Goal: Find contact information: Find contact information

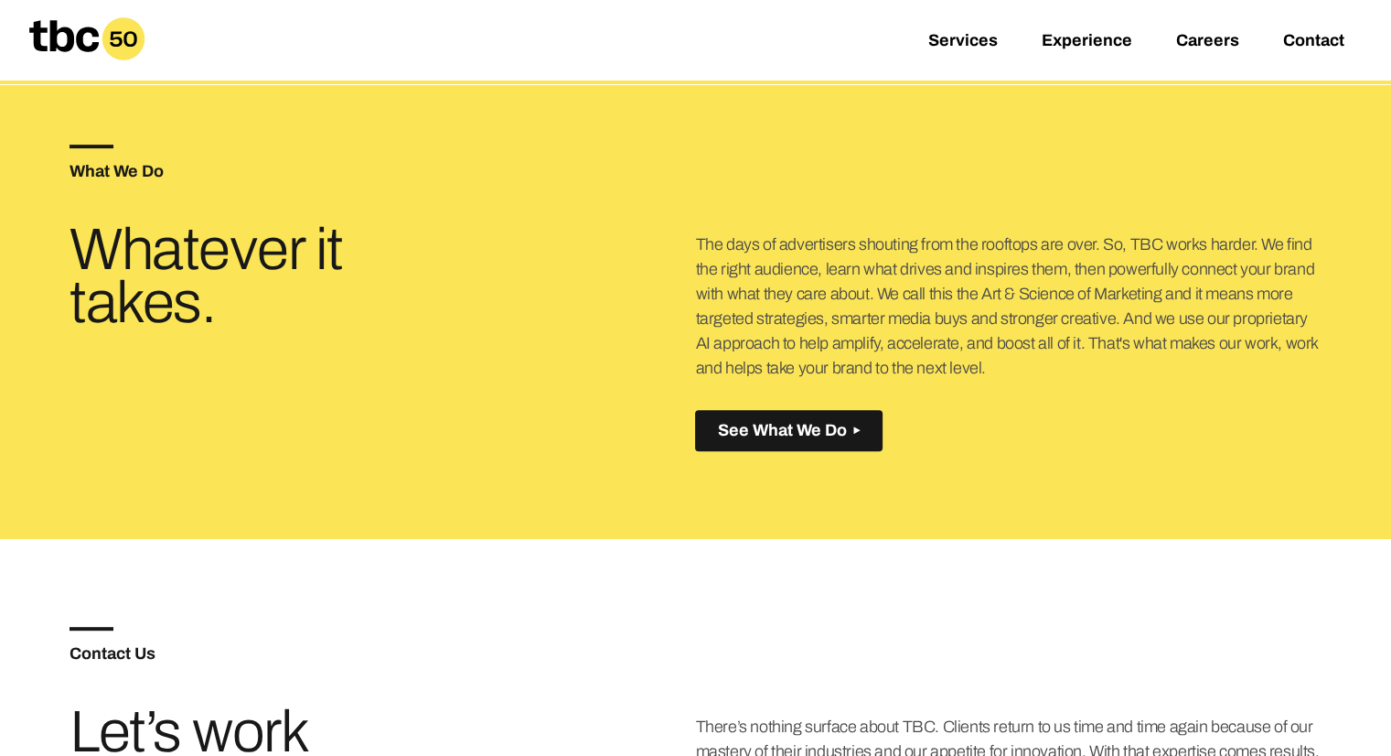
scroll to position [696, 0]
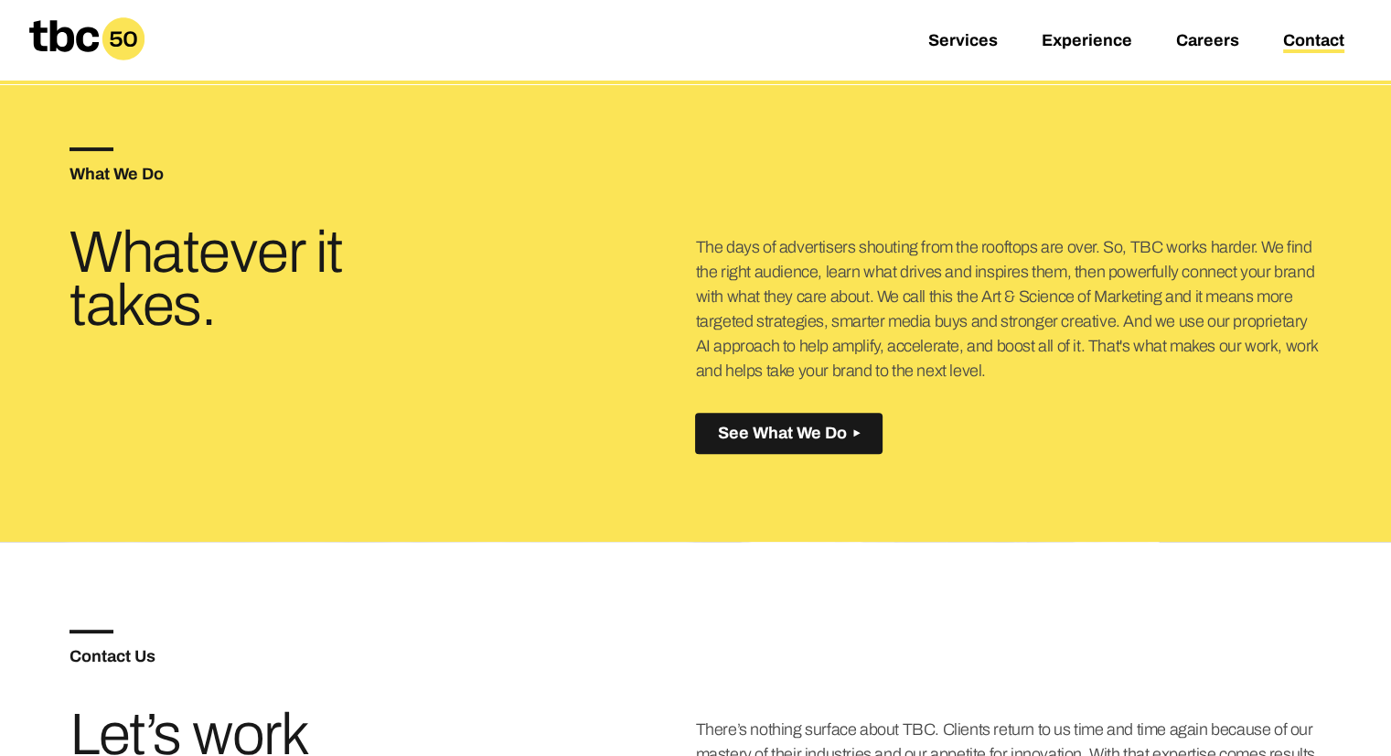
click at [1316, 38] on link "Contact" at bounding box center [1313, 42] width 61 height 22
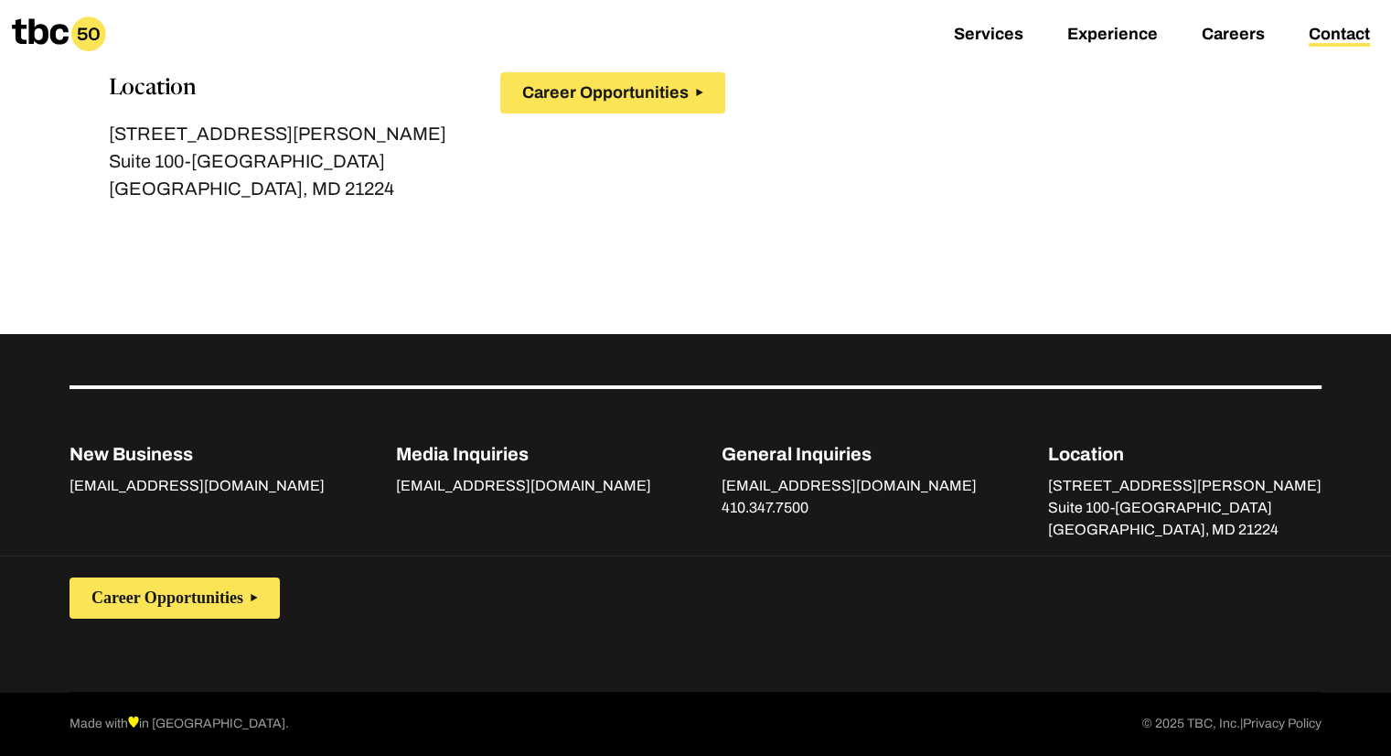
scroll to position [346, 0]
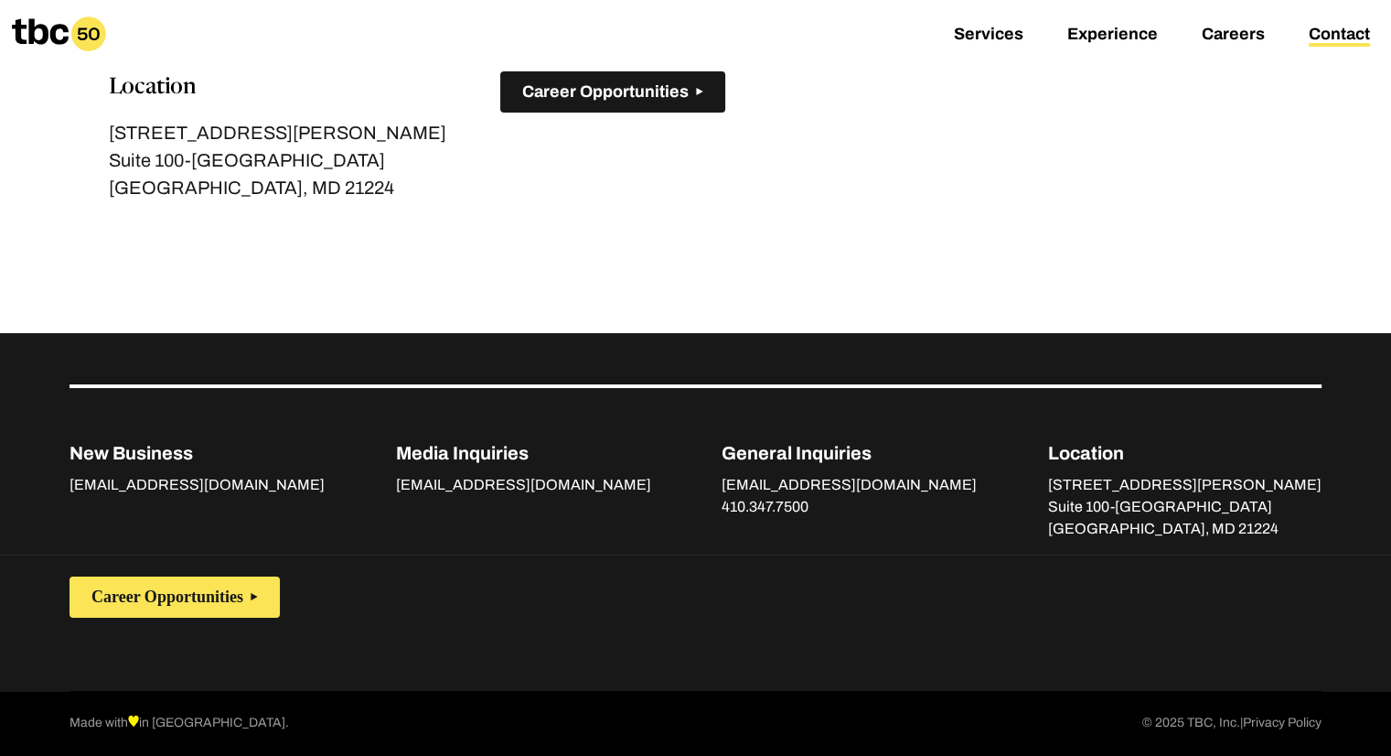
click at [596, 89] on span "Career Opportunities" at bounding box center [605, 91] width 166 height 19
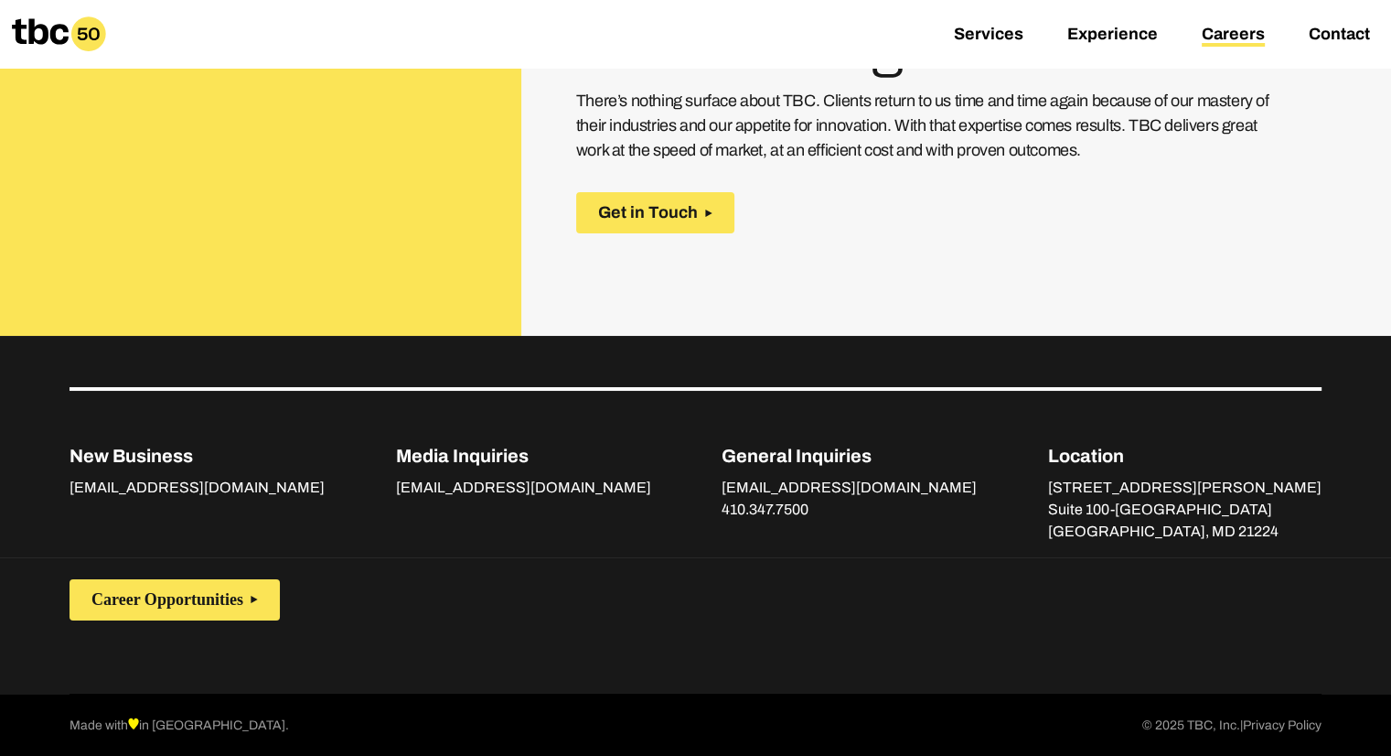
scroll to position [728, 0]
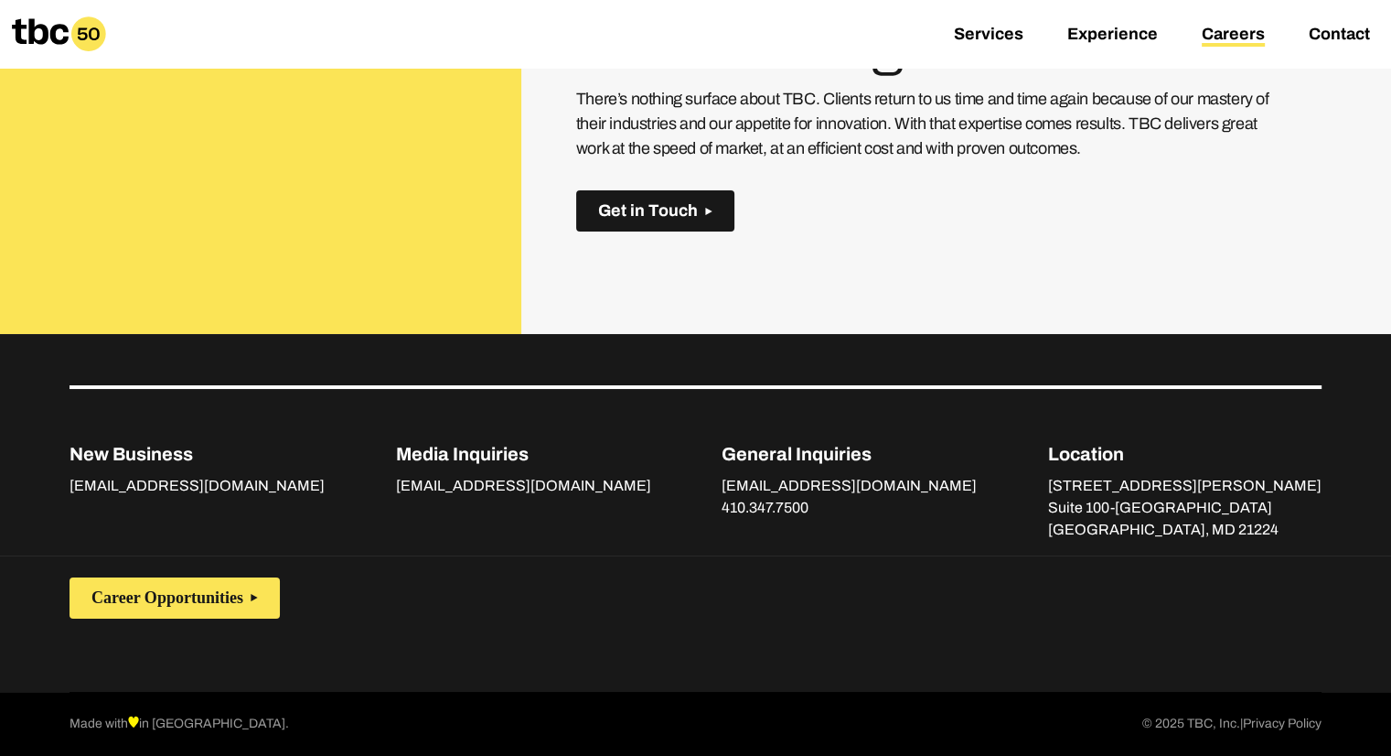
click at [697, 204] on button "Get in Touch" at bounding box center [655, 210] width 158 height 41
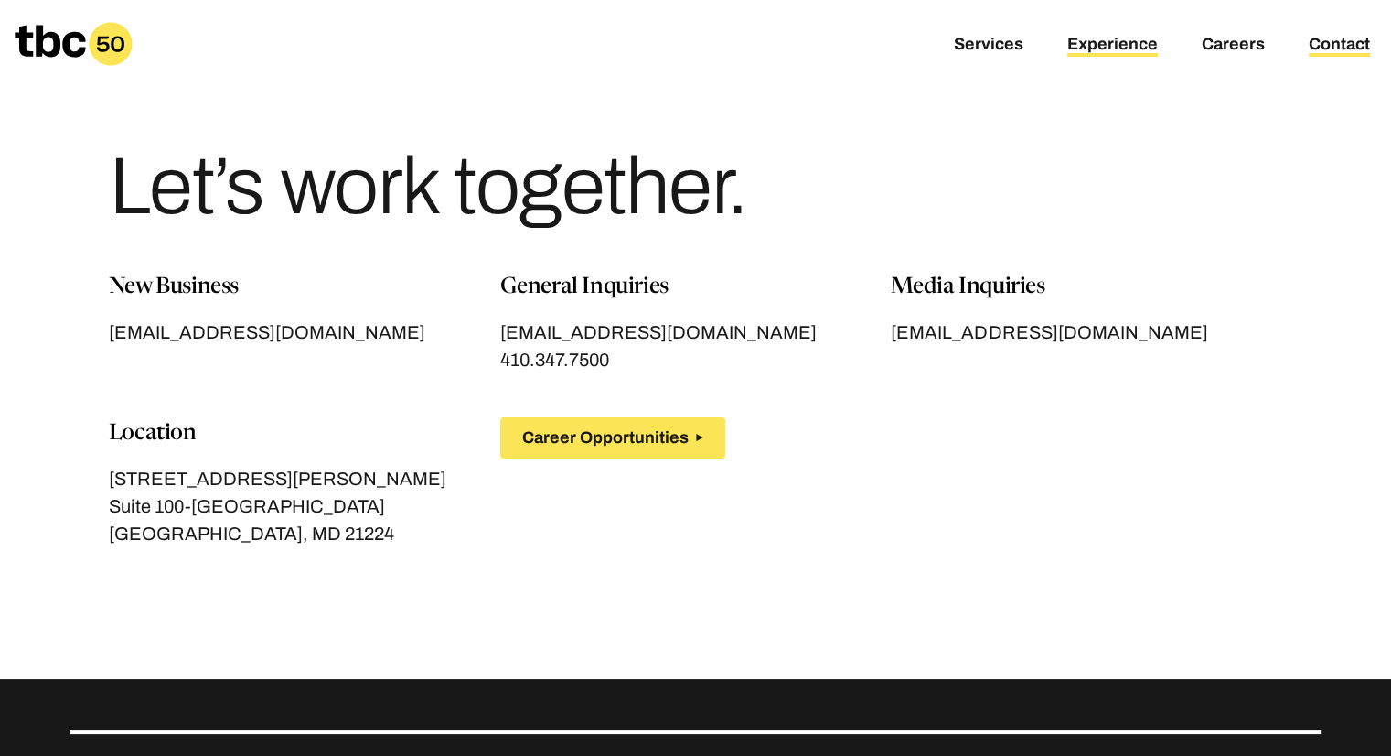
click at [1106, 48] on link "Experience" at bounding box center [1113, 46] width 91 height 22
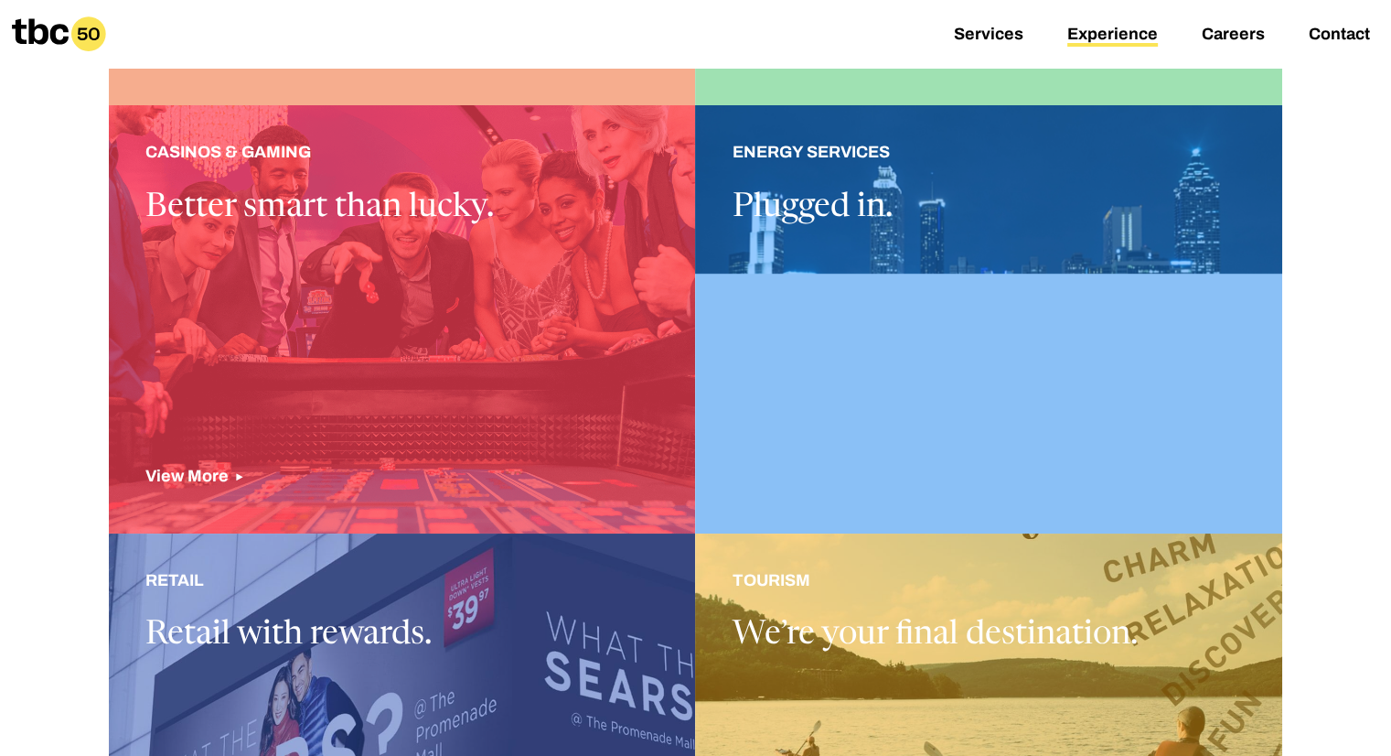
scroll to position [1006, 0]
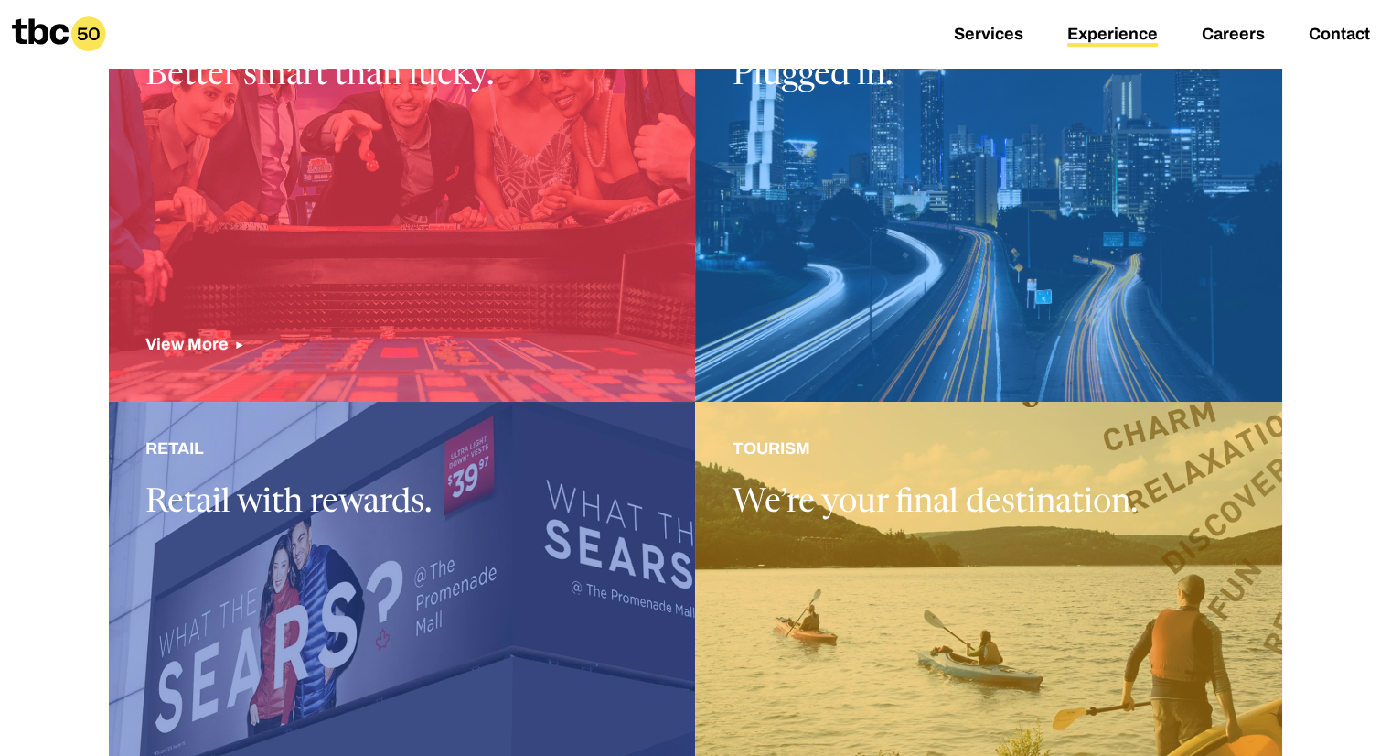
click at [203, 333] on div at bounding box center [402, 186] width 587 height 427
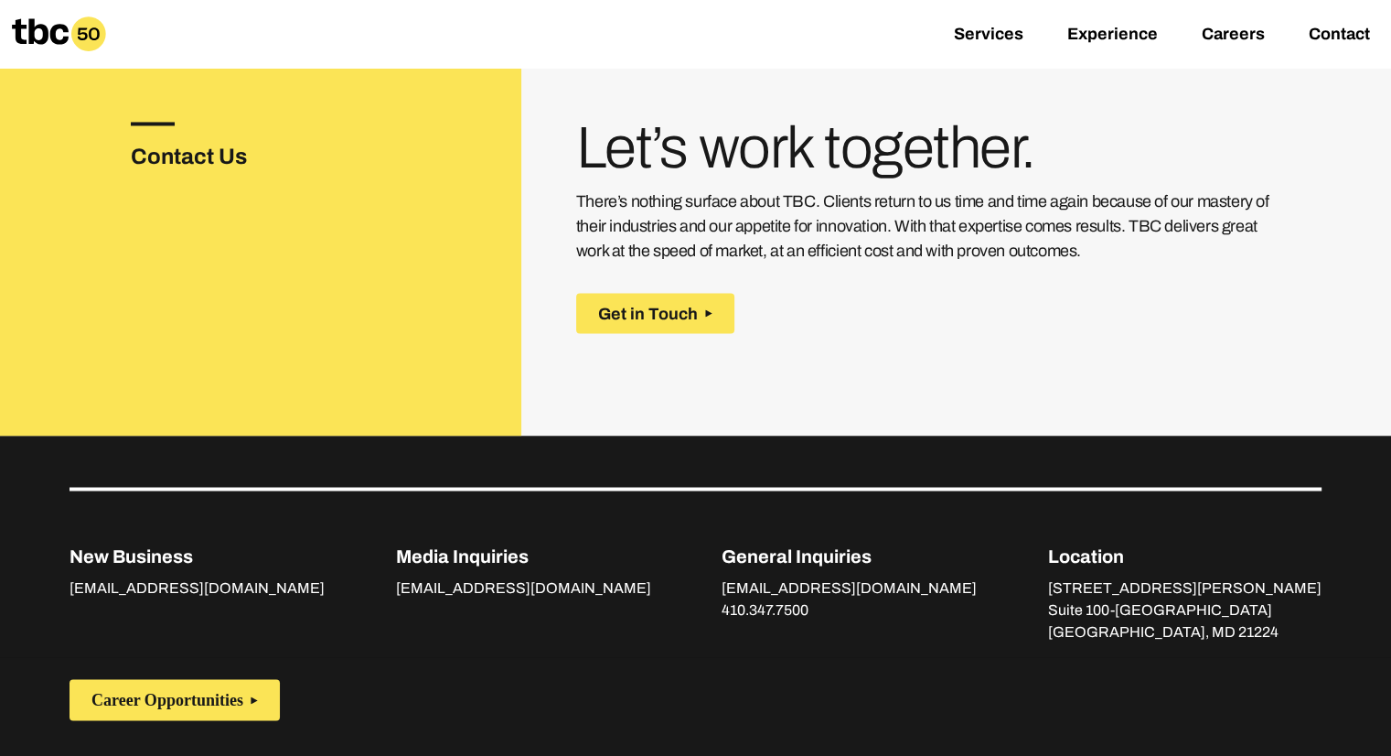
scroll to position [3087, 0]
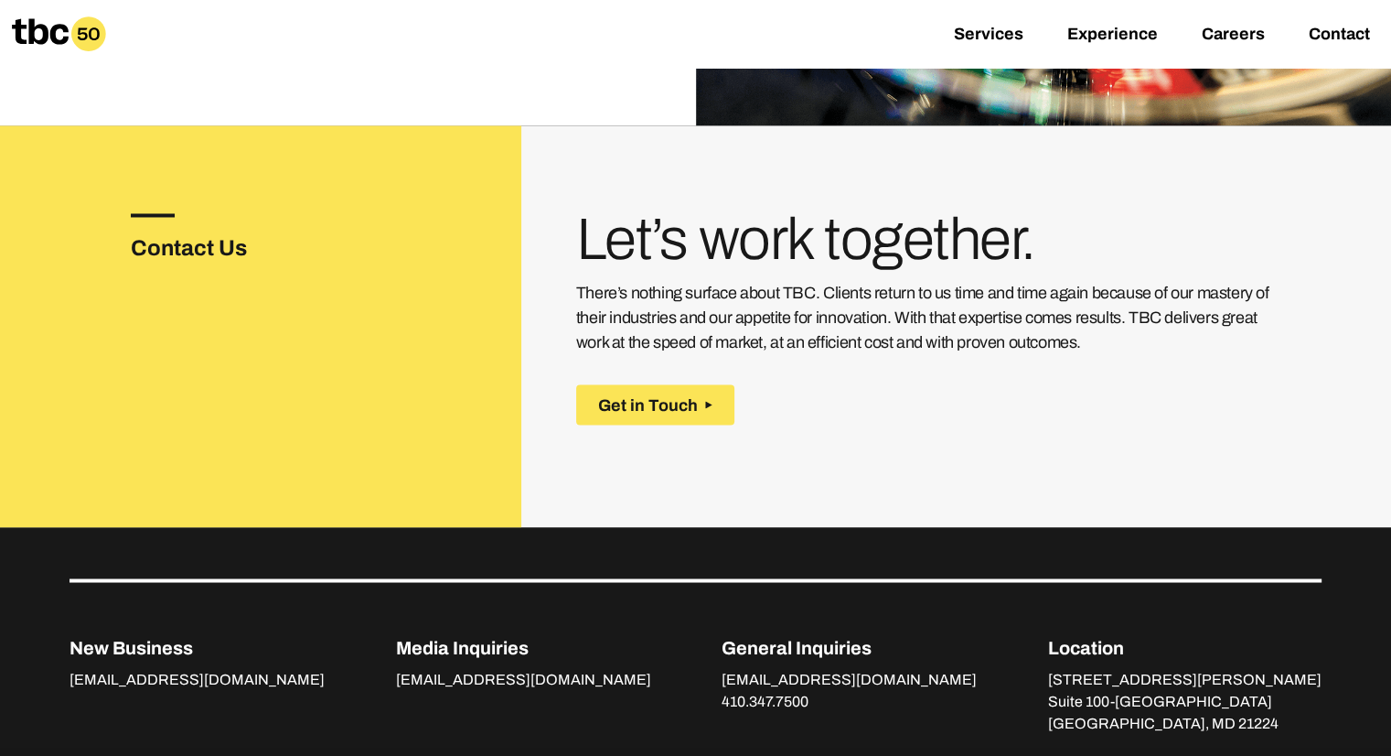
click at [180, 231] on h3 "Contact Us" at bounding box center [219, 247] width 176 height 33
click at [145, 213] on div "Contact Us" at bounding box center [219, 238] width 176 height 51
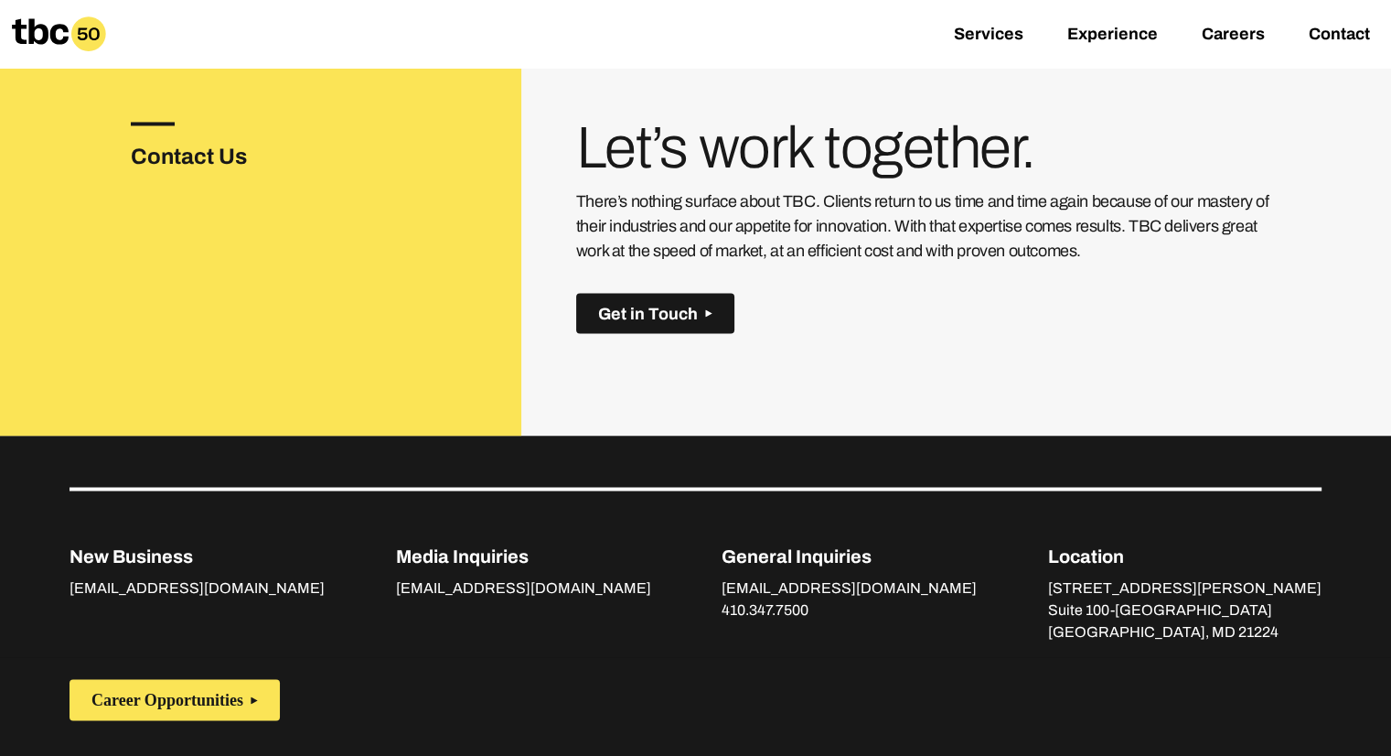
click at [681, 304] on span "Get in Touch" at bounding box center [648, 313] width 100 height 19
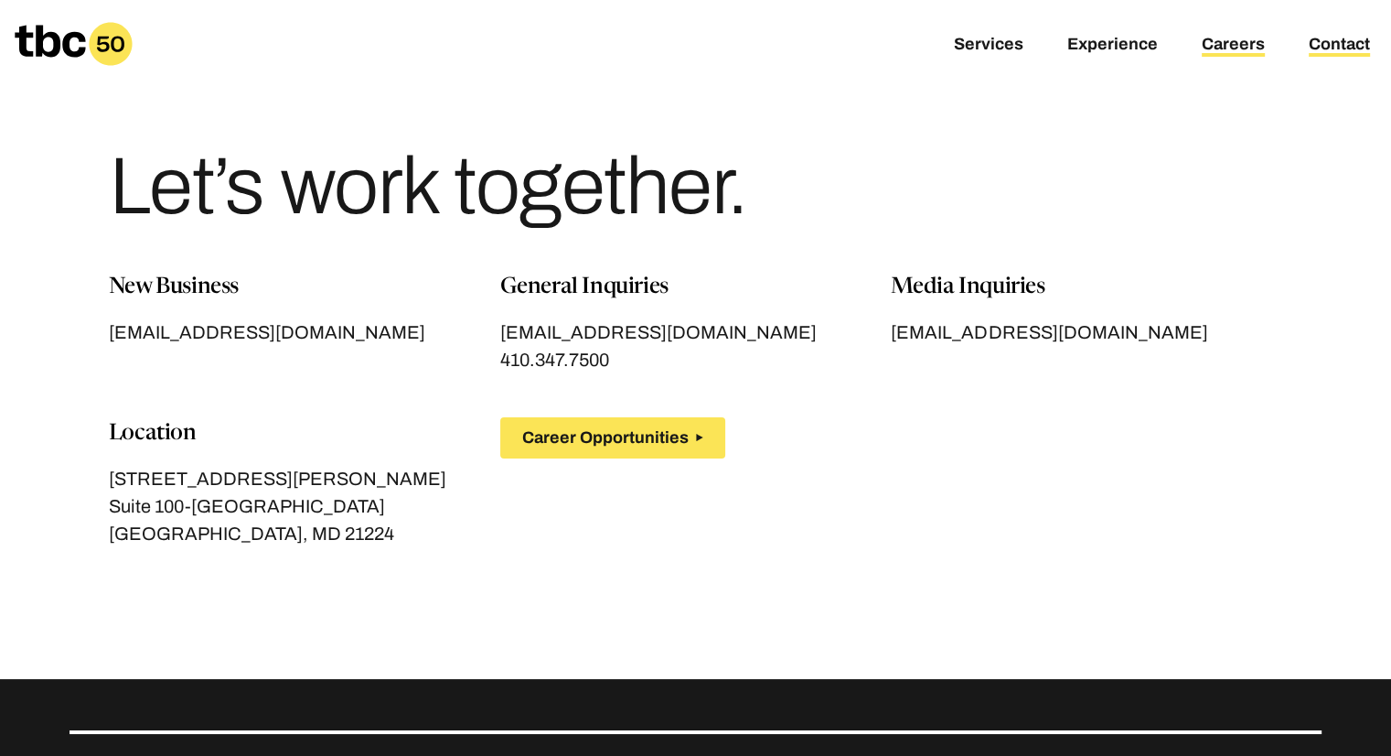
click at [1239, 41] on link "Careers" at bounding box center [1233, 46] width 63 height 22
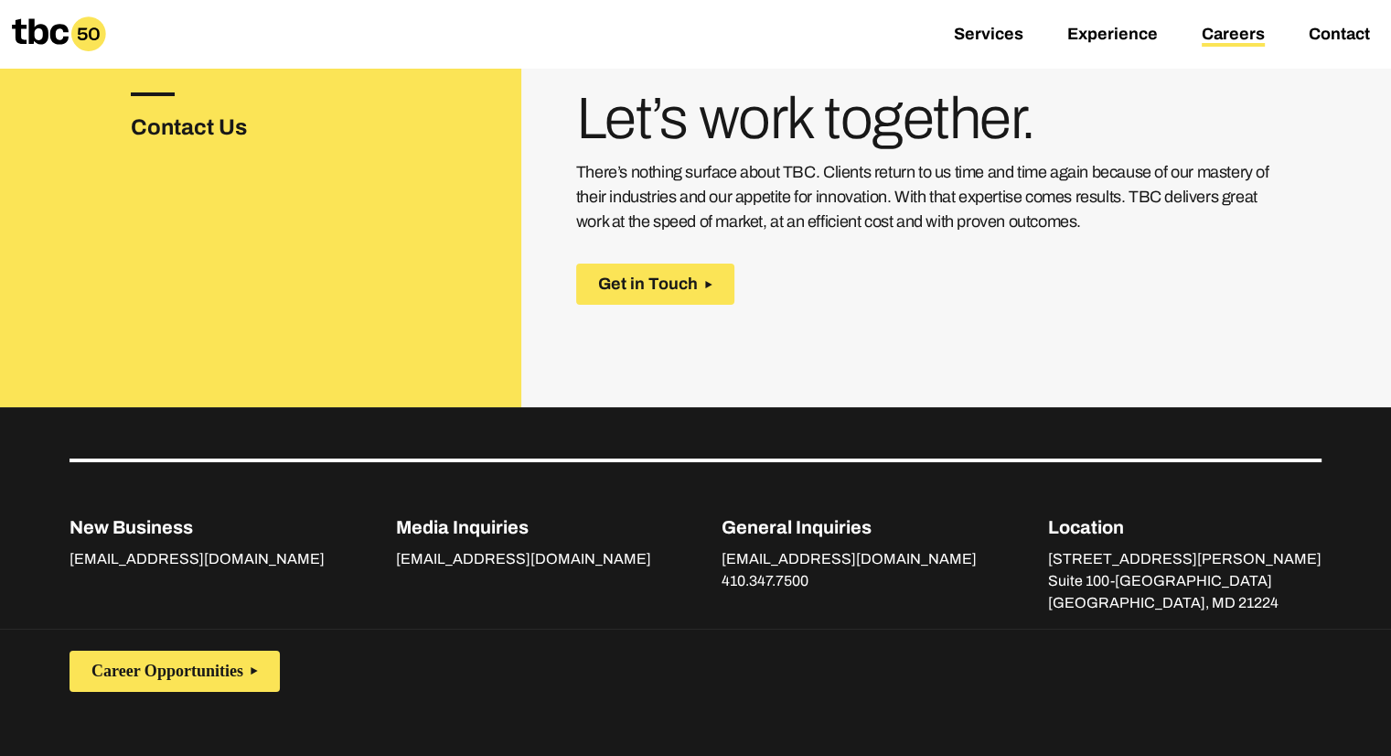
scroll to position [728, 0]
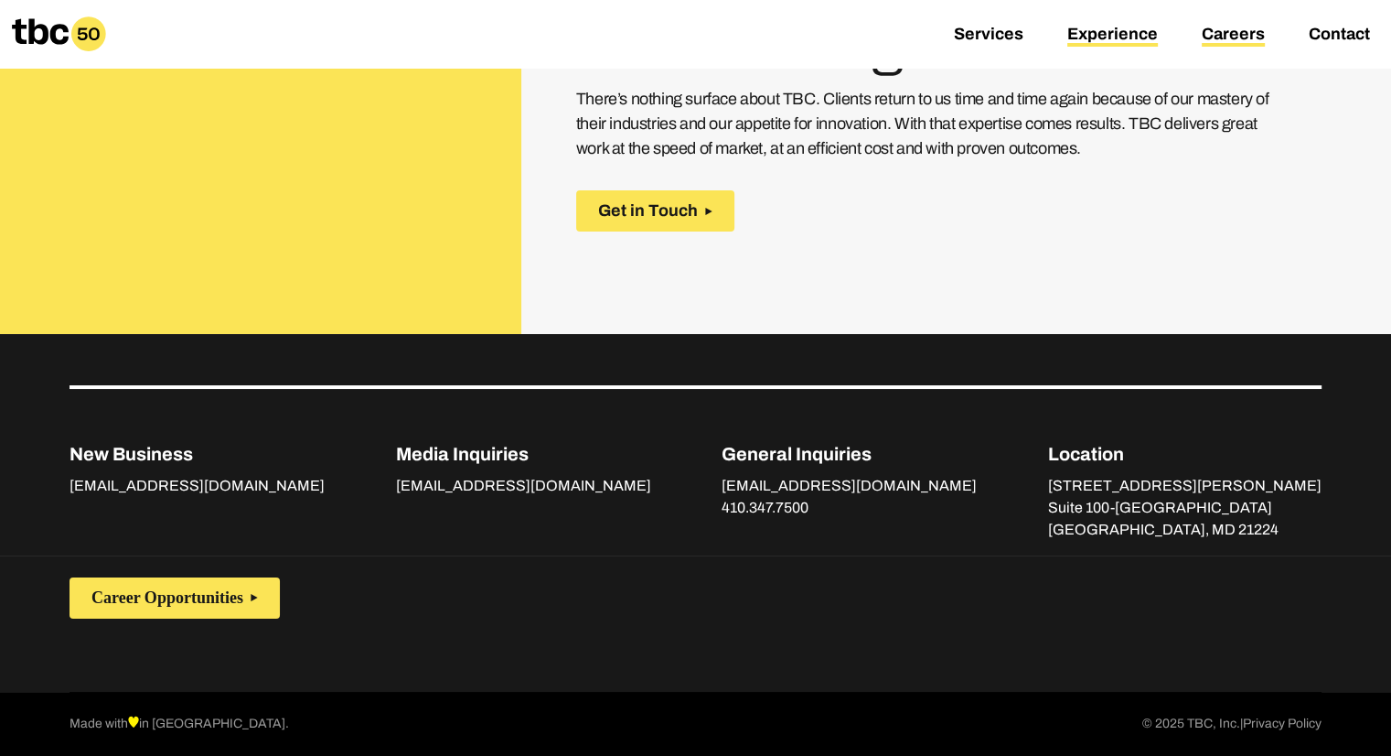
click at [1090, 39] on link "Experience" at bounding box center [1113, 36] width 91 height 22
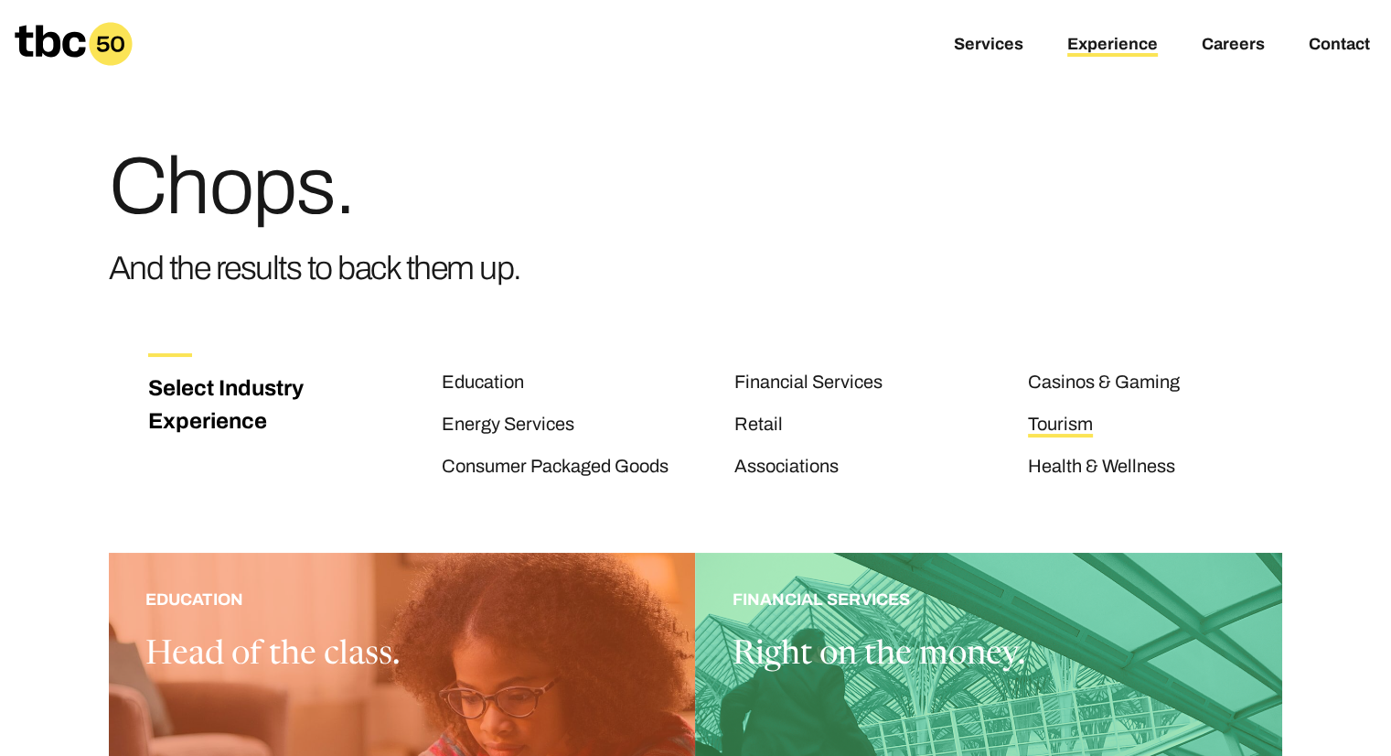
click at [1057, 426] on link "Tourism" at bounding box center [1060, 425] width 65 height 24
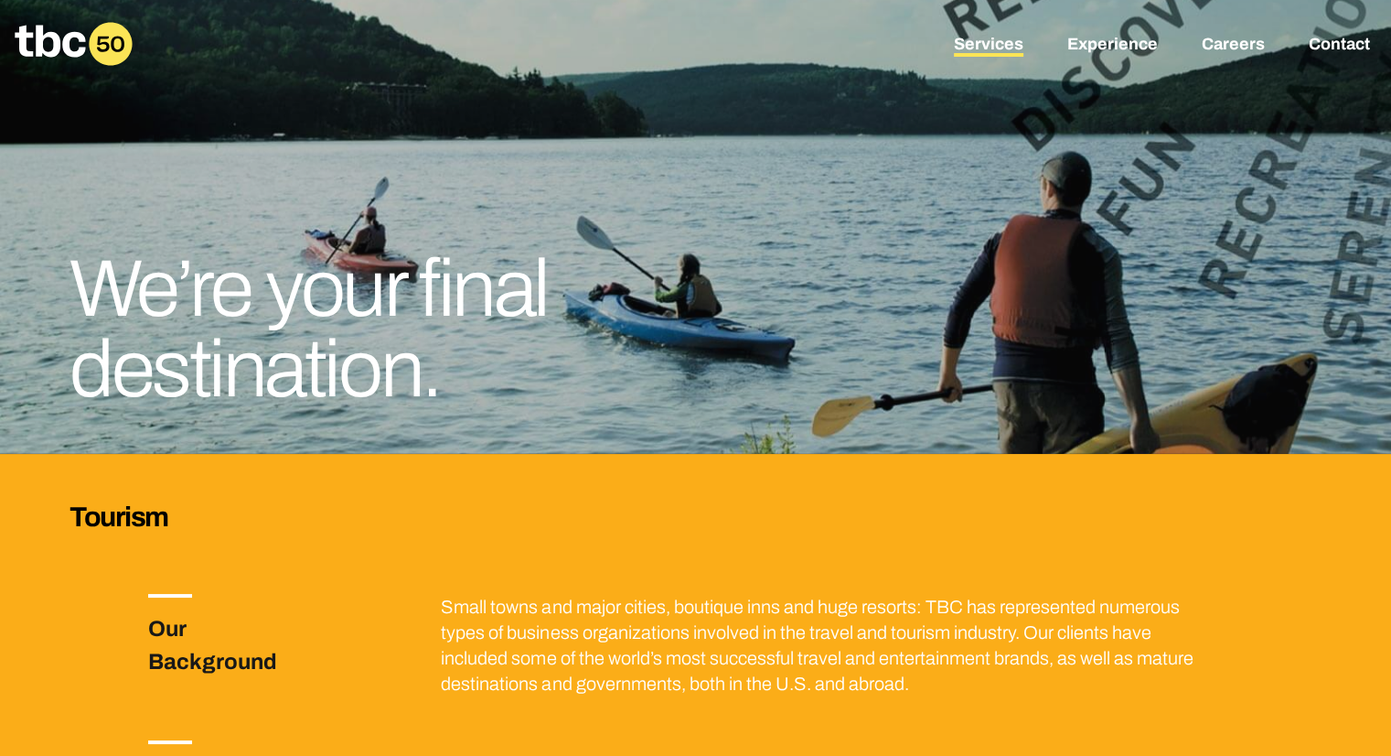
click at [972, 48] on link "Services" at bounding box center [989, 46] width 70 height 22
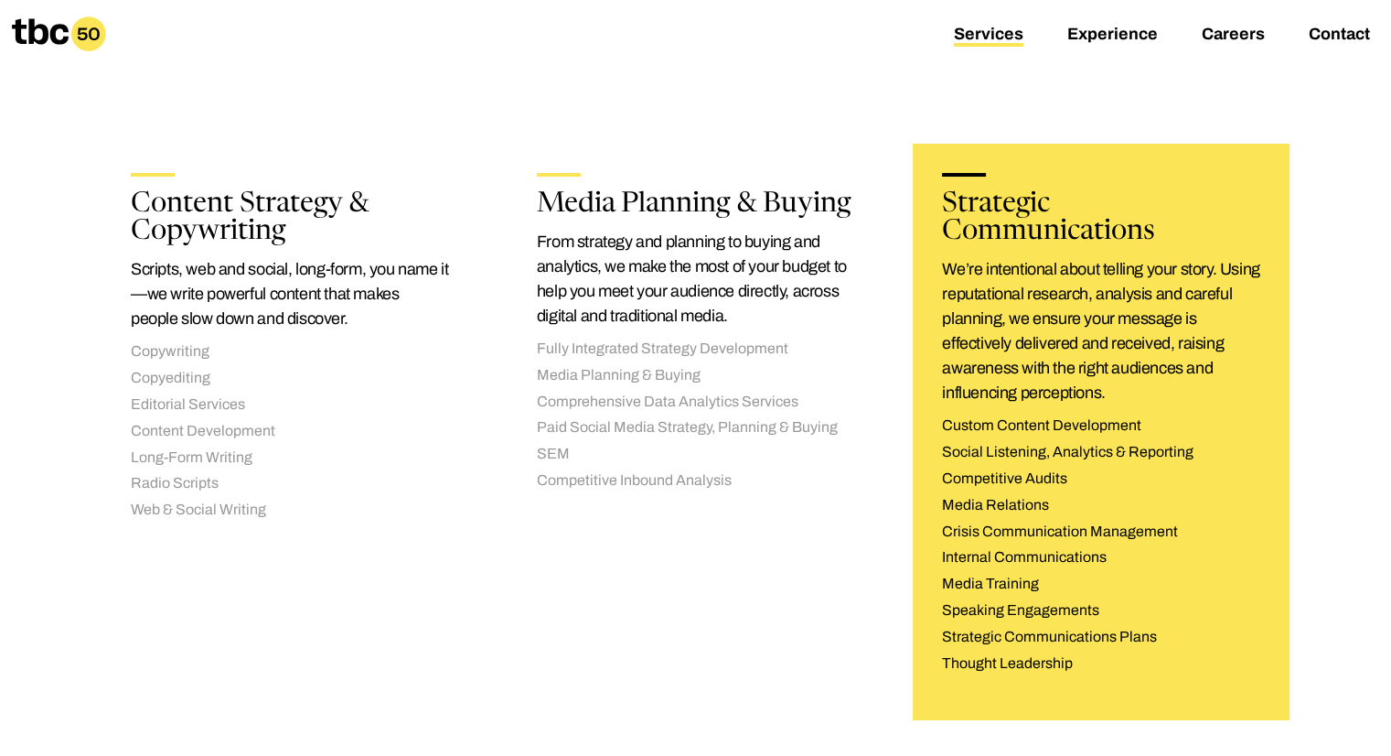
scroll to position [732, 0]
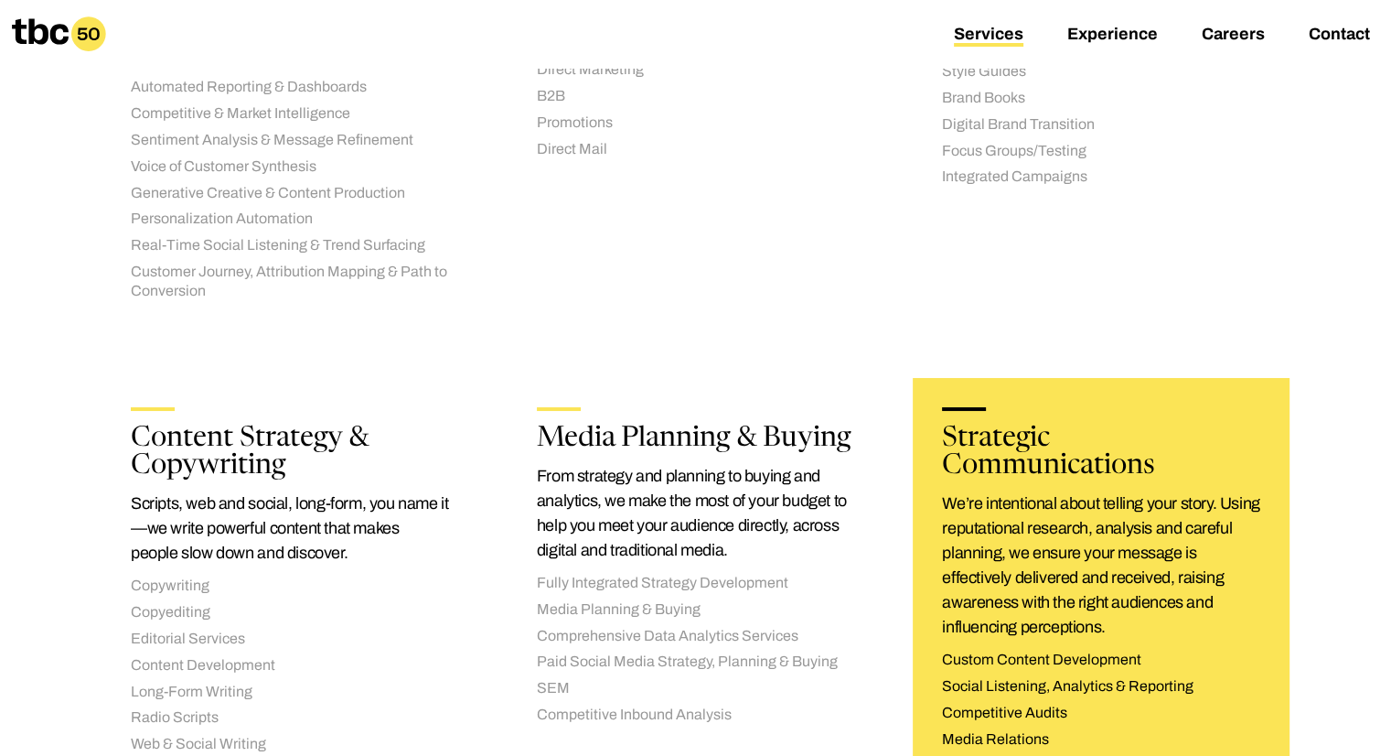
click at [1083, 444] on h2 "Strategic Communications" at bounding box center [1101, 453] width 318 height 56
click at [1110, 433] on h2 "Strategic Communications" at bounding box center [1101, 453] width 318 height 56
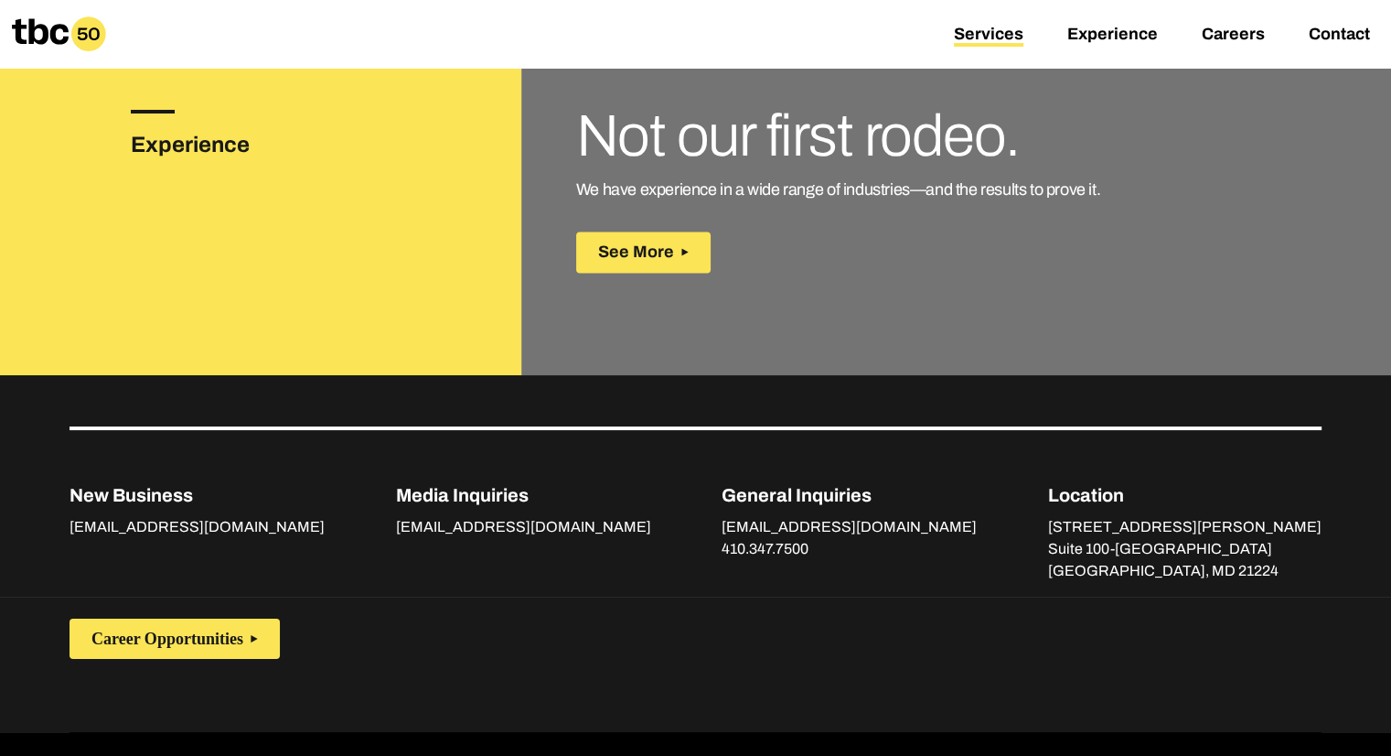
scroll to position [2809, 0]
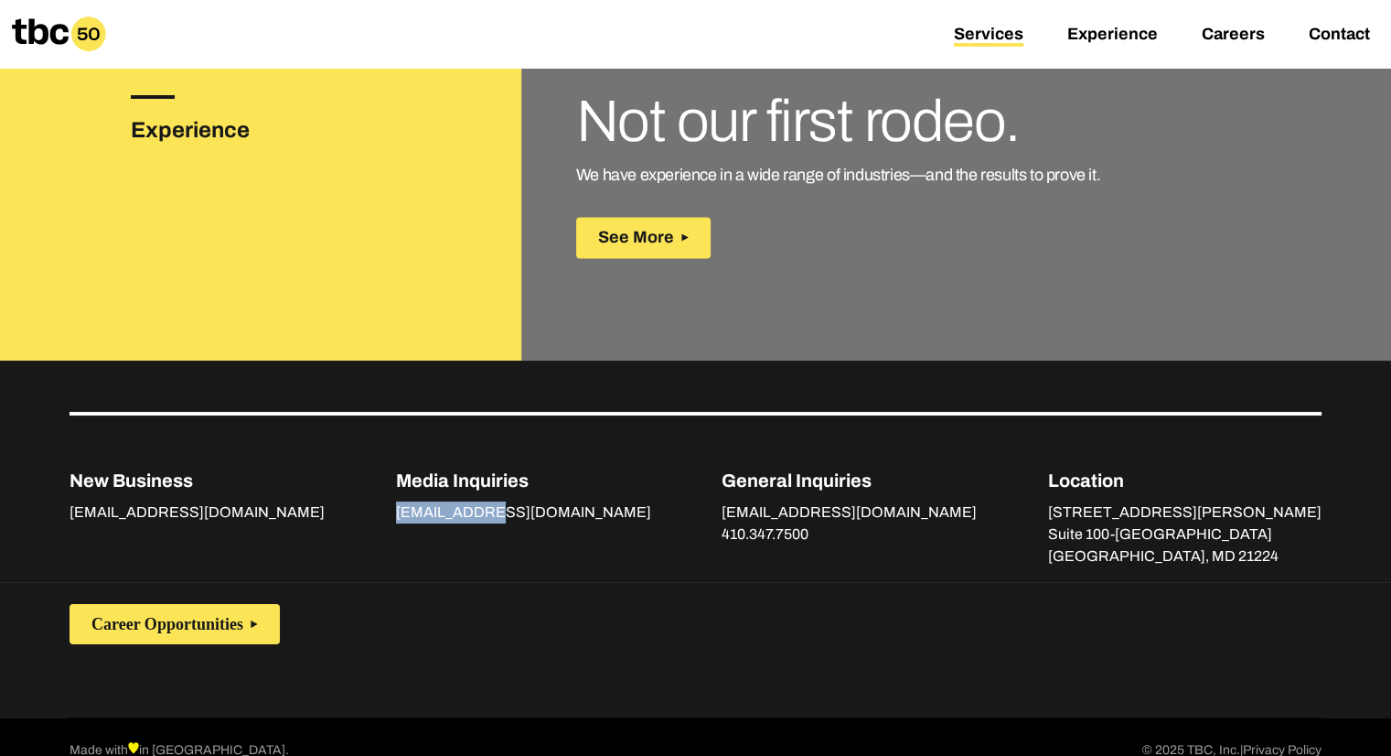
drag, startPoint x: 523, startPoint y: 487, endPoint x: 407, endPoint y: 478, distance: 116.5
click at [407, 478] on div "New Business [EMAIL_ADDRESS][DOMAIN_NAME] Media Inquiries [EMAIL_ADDRESS][DOMAI…" at bounding box center [696, 490] width 1252 height 156
drag, startPoint x: 864, startPoint y: 483, endPoint x: 765, endPoint y: 488, distance: 99.8
click at [765, 501] on p "[EMAIL_ADDRESS][DOMAIN_NAME] 410.347.7500" at bounding box center [849, 523] width 255 height 44
copy link "[EMAIL_ADDRESS][DOMAIN_NAME]"
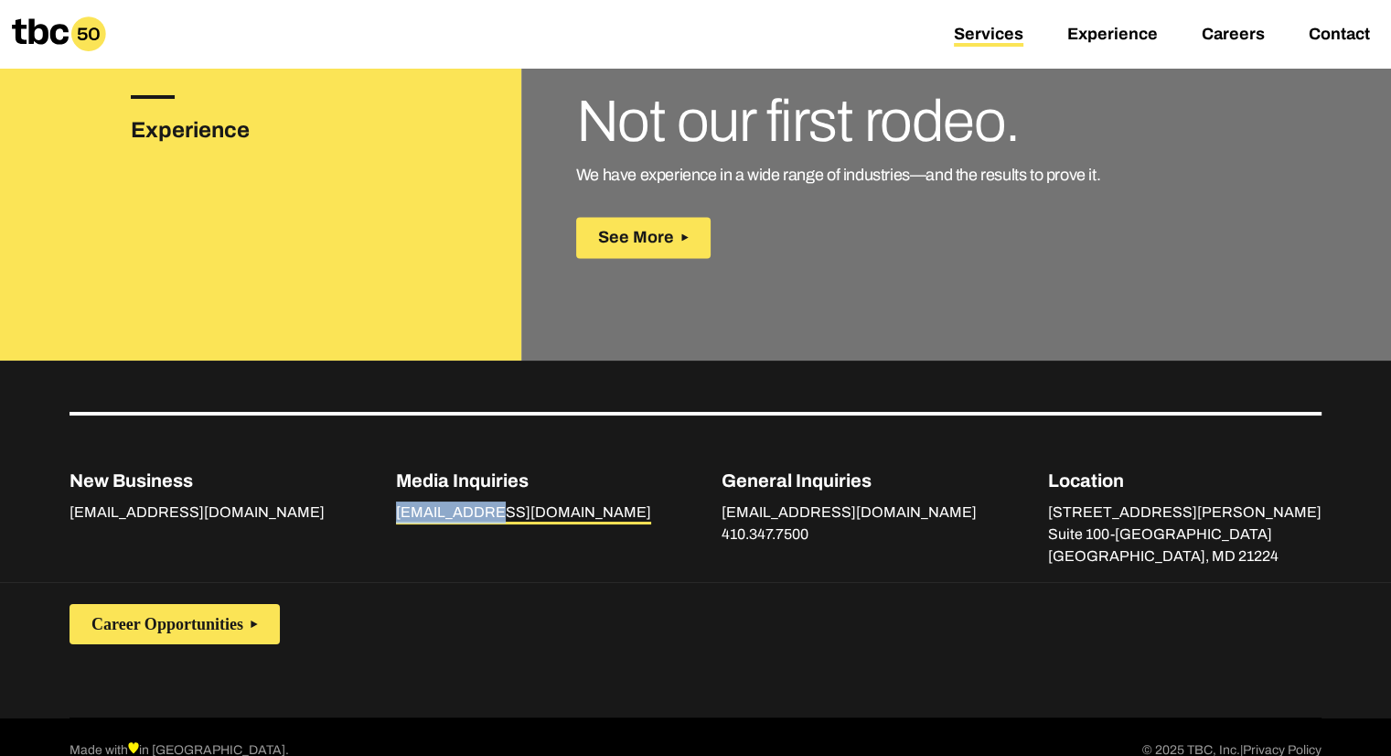
drag, startPoint x: 524, startPoint y: 487, endPoint x: 413, endPoint y: 490, distance: 111.7
click at [413, 501] on p "[EMAIL_ADDRESS][DOMAIN_NAME]" at bounding box center [523, 512] width 255 height 22
copy link "[EMAIL_ADDRESS][DOMAIN_NAME]"
